Goal: Navigation & Orientation: Find specific page/section

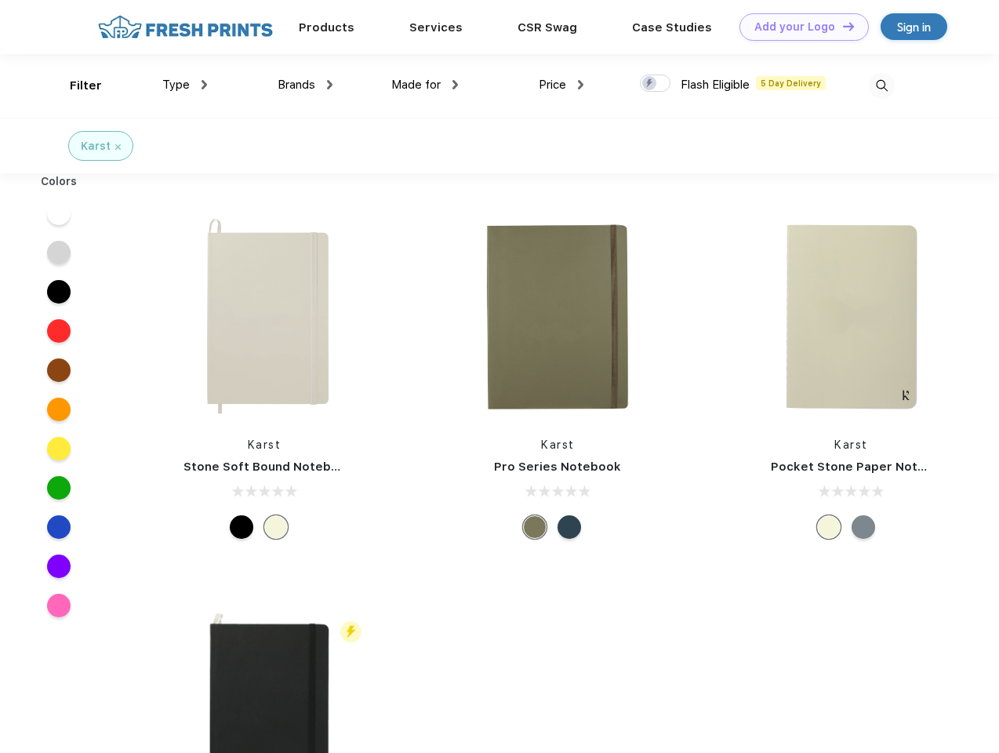
click at [798, 27] on link "Add your Logo Design Tool" at bounding box center [803, 26] width 129 height 27
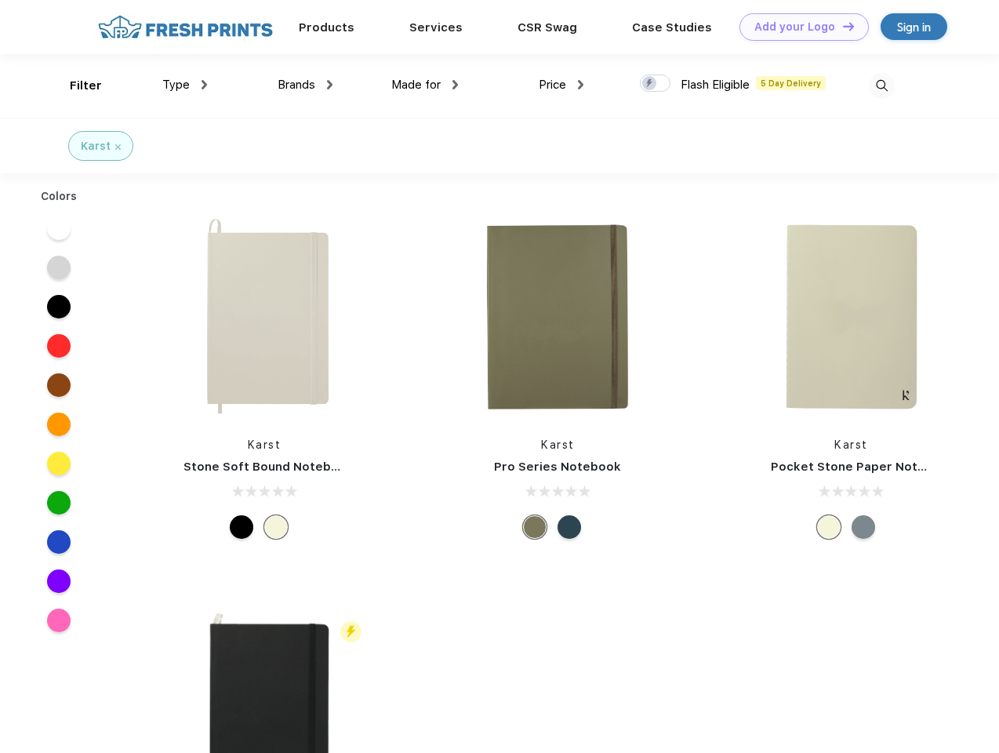
click at [0, 0] on div "Design Tool" at bounding box center [0, 0] width 0 height 0
click at [841, 26] on link "Add your Logo Design Tool" at bounding box center [803, 26] width 129 height 27
click at [75, 85] on div "Filter" at bounding box center [86, 86] width 32 height 18
click at [185, 85] on span "Type" at bounding box center [175, 85] width 27 height 14
click at [305, 85] on span "Brands" at bounding box center [297, 85] width 38 height 14
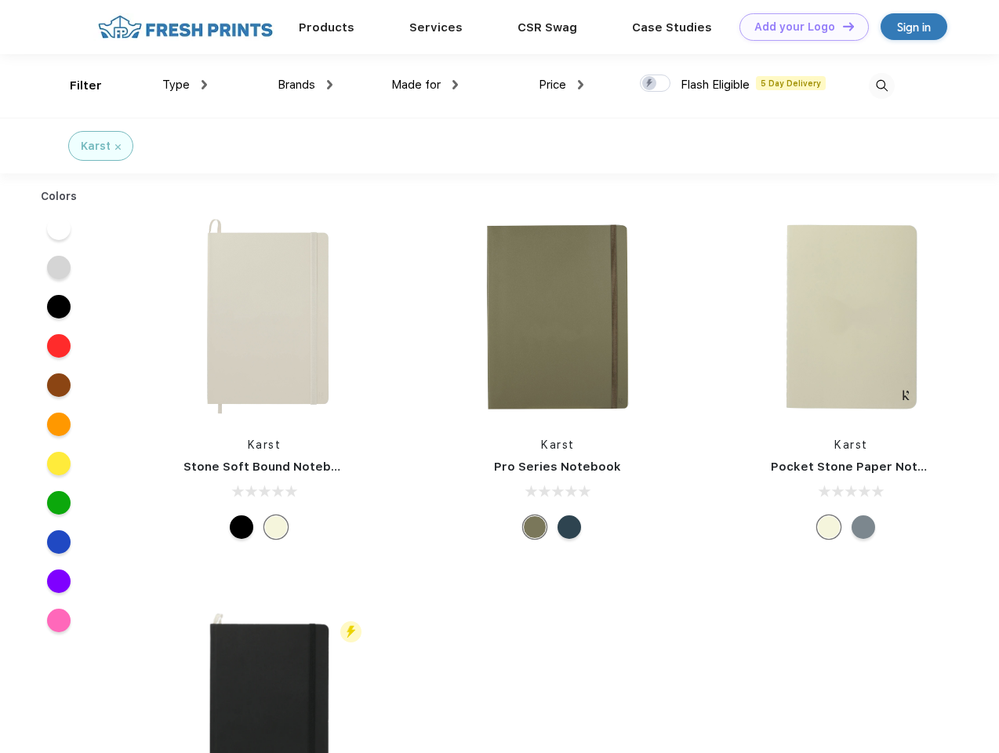
click at [425, 85] on span "Made for" at bounding box center [415, 85] width 49 height 14
click at [561, 85] on span "Price" at bounding box center [552, 85] width 27 height 14
click at [656, 84] on div at bounding box center [655, 82] width 31 height 17
click at [650, 84] on input "checkbox" at bounding box center [645, 79] width 10 height 10
click at [881, 85] on img at bounding box center [882, 86] width 26 height 26
